Goal: Information Seeking & Learning: Learn about a topic

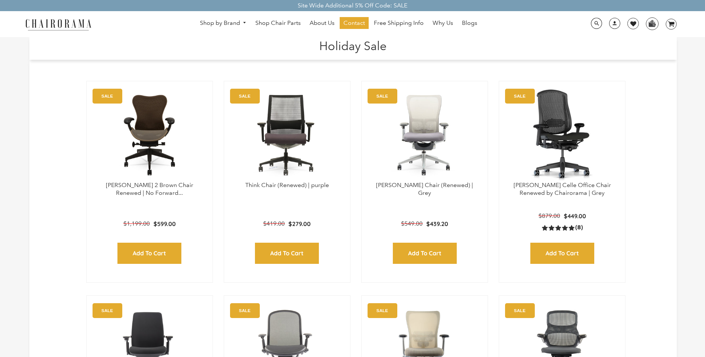
click at [282, 40] on h1 "Holiday Sale" at bounding box center [353, 45] width 632 height 16
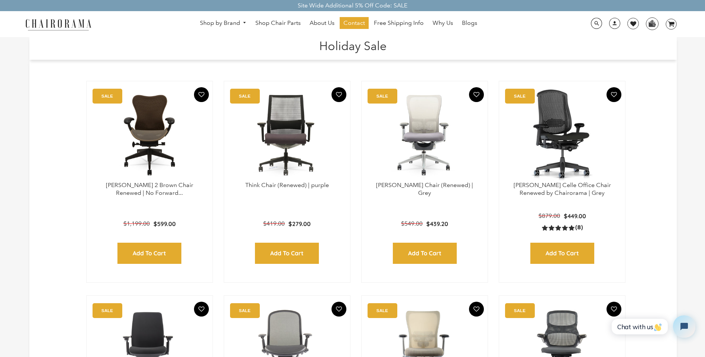
scroll to position [15, 0]
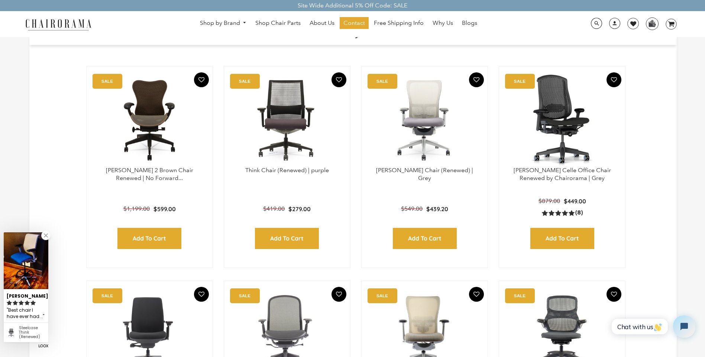
click at [392, 40] on header "Holiday Sale" at bounding box center [352, 32] width 647 height 20
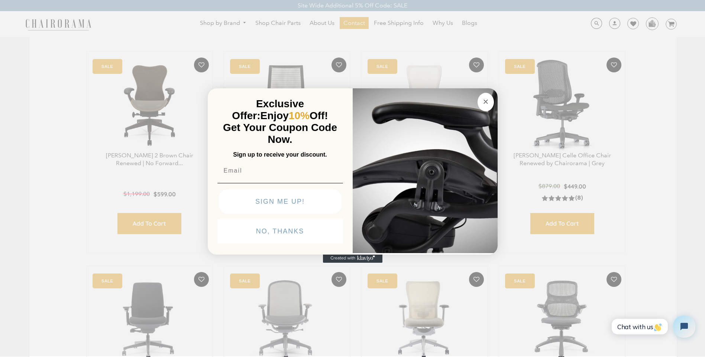
scroll to position [45, 0]
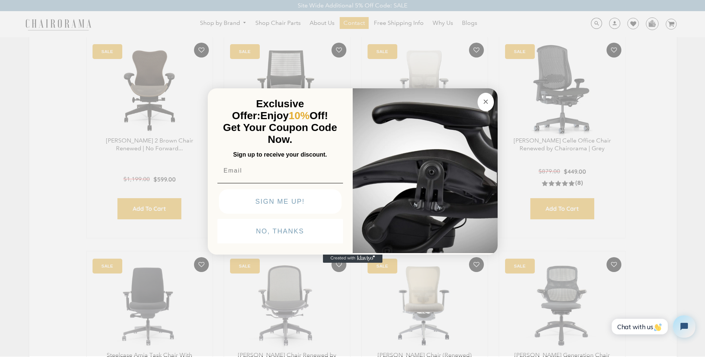
click input "Submit" at bounding box center [0, 0] width 0 height 0
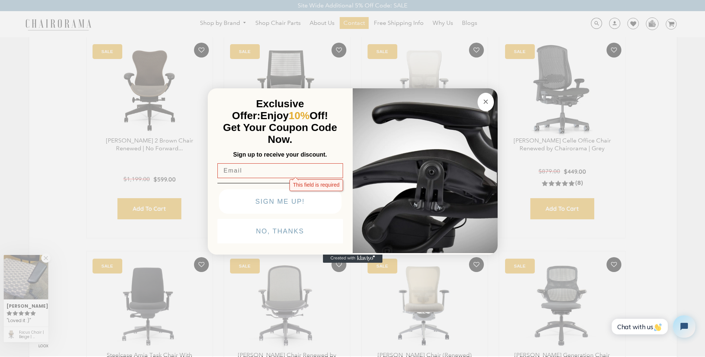
click at [280, 28] on div "Close dialog Exclusive Offer: Enjoy 10% Off! Get Your Coupon Code Now. Sign up …" at bounding box center [352, 177] width 705 height 357
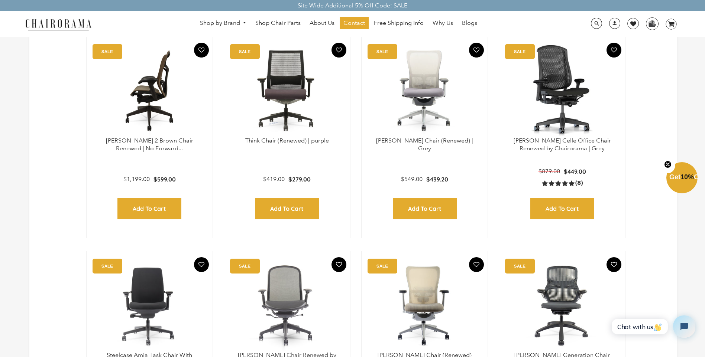
scroll to position [59, 0]
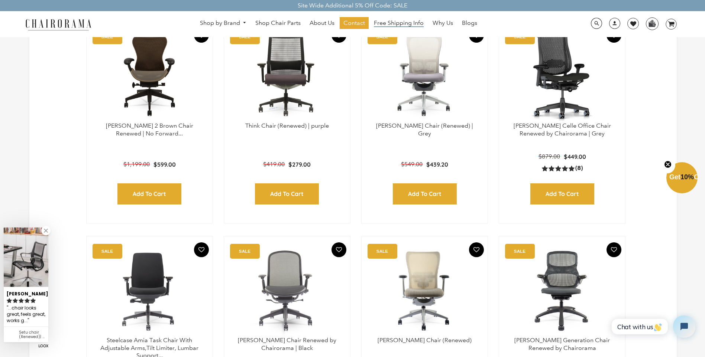
click at [390, 27] on span "Free Shipping Info" at bounding box center [399, 23] width 50 height 8
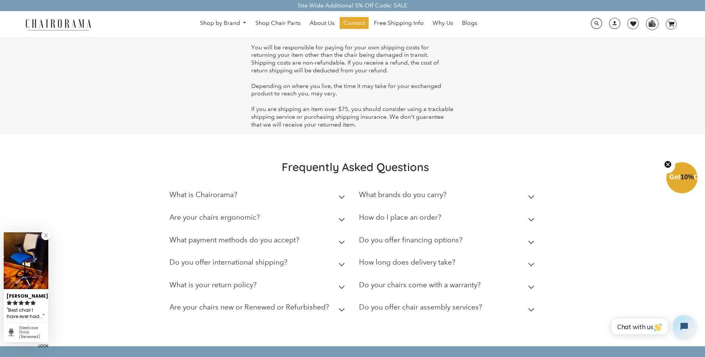
click at [231, 178] on section "Frequently Asked Questions What is Chairorama? Chairorama is your go-to destina…" at bounding box center [354, 240] width 371 height 160
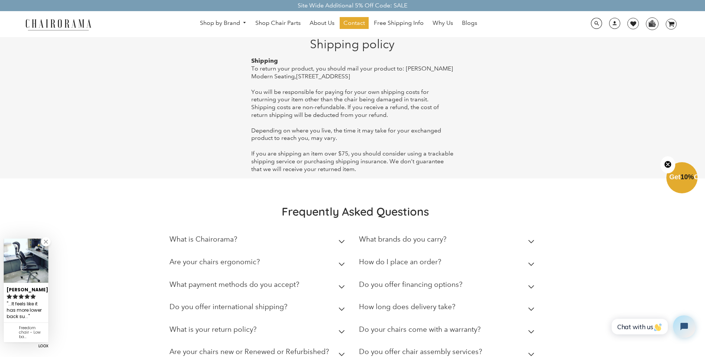
click at [304, 263] on summary "Are your chairs ergonomic?" at bounding box center [258, 264] width 178 height 23
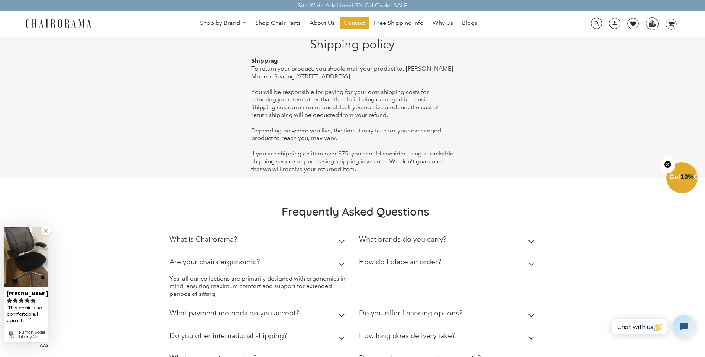
click at [404, 263] on h2 "How do I place an order?" at bounding box center [400, 262] width 82 height 9
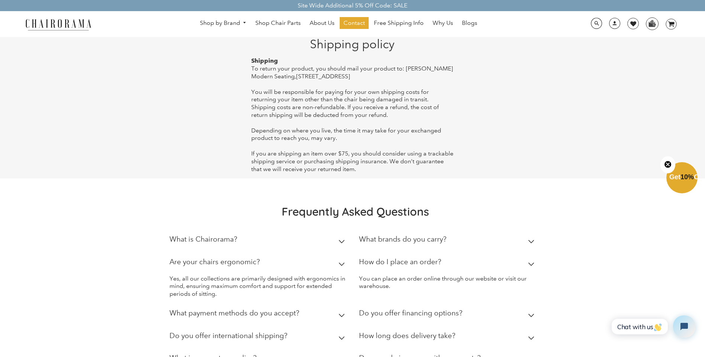
click at [368, 263] on h2 "How do I place an order?" at bounding box center [400, 262] width 82 height 9
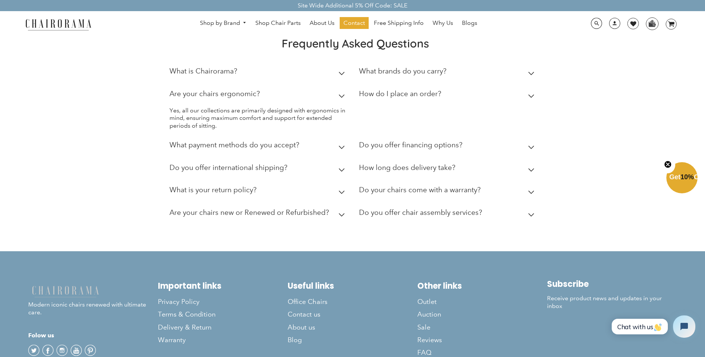
scroll to position [209, 0]
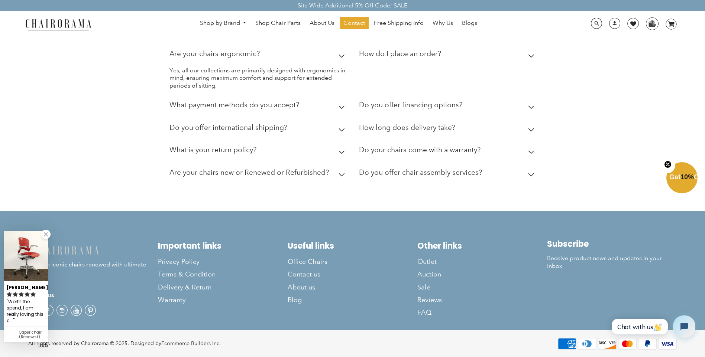
click at [459, 55] on summary "How do I place an order?" at bounding box center [448, 55] width 178 height 23
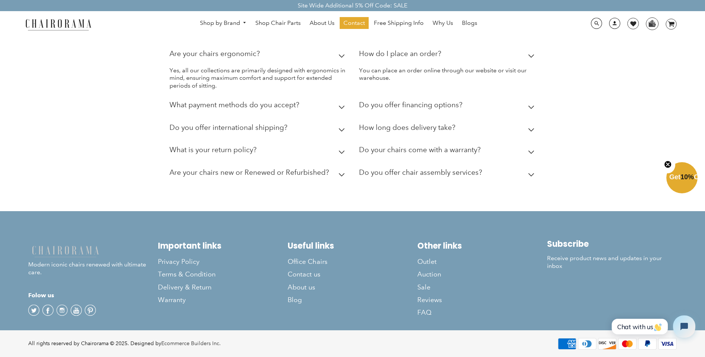
click at [608, 25] on link at bounding box center [612, 26] width 18 height 7
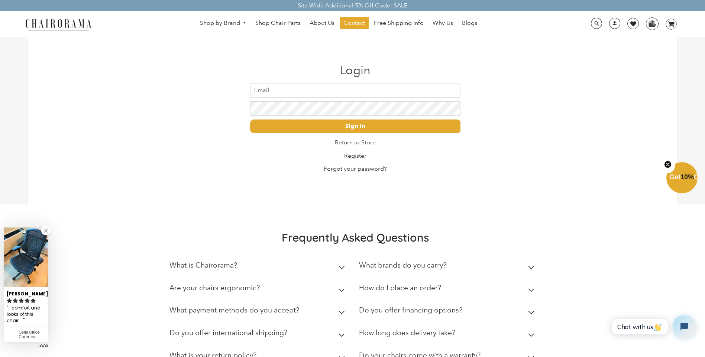
click at [293, 88] on input "Email" at bounding box center [355, 90] width 211 height 14
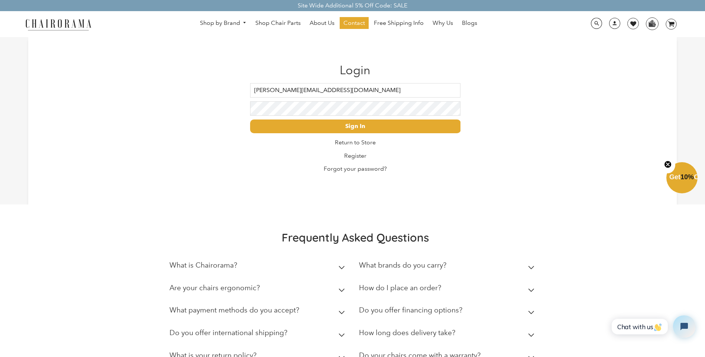
type input "Clint_Lebsack@gmail.com"
